Goal: Task Accomplishment & Management: Manage account settings

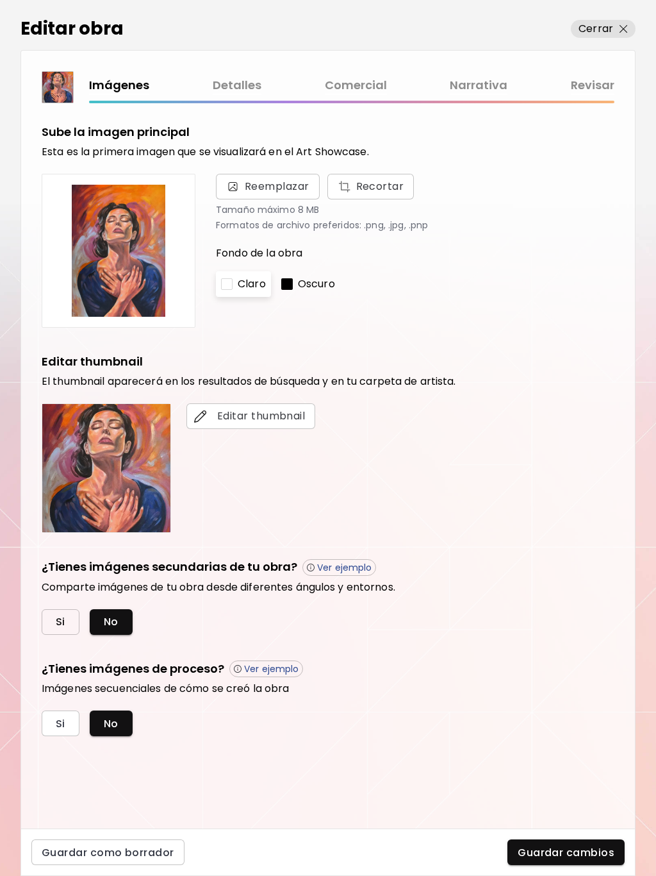
click at [55, 621] on button "Si" at bounding box center [61, 622] width 38 height 26
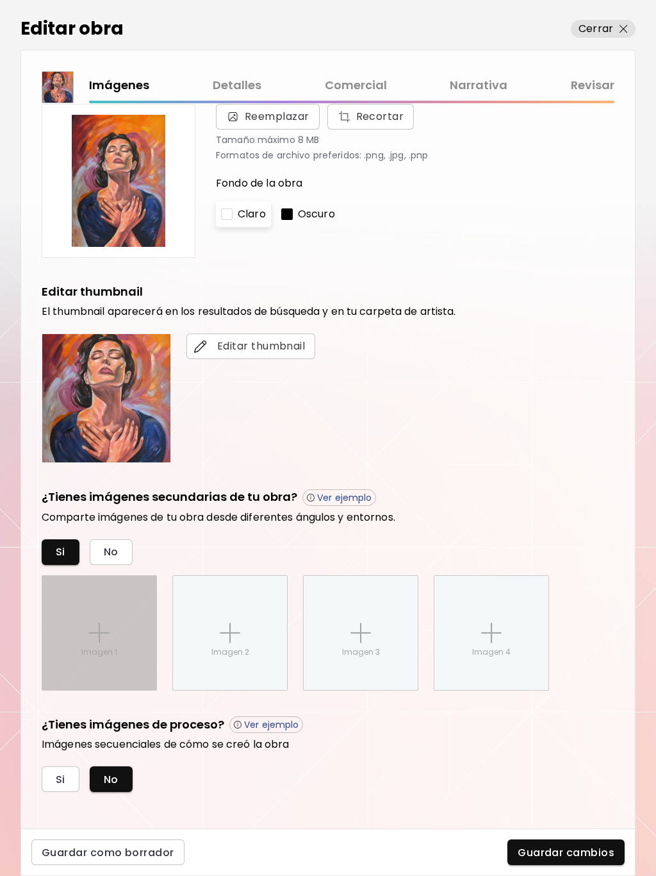
scroll to position [79, 0]
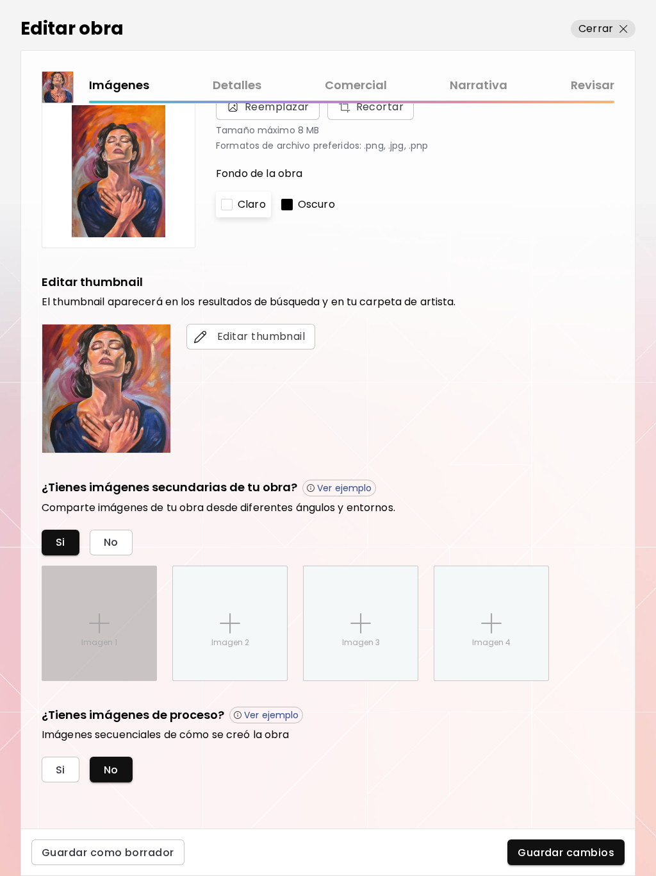
click at [107, 628] on img at bounding box center [99, 623] width 21 height 21
click at [0, 0] on input "Imagen 1" at bounding box center [0, 0] width 0 height 0
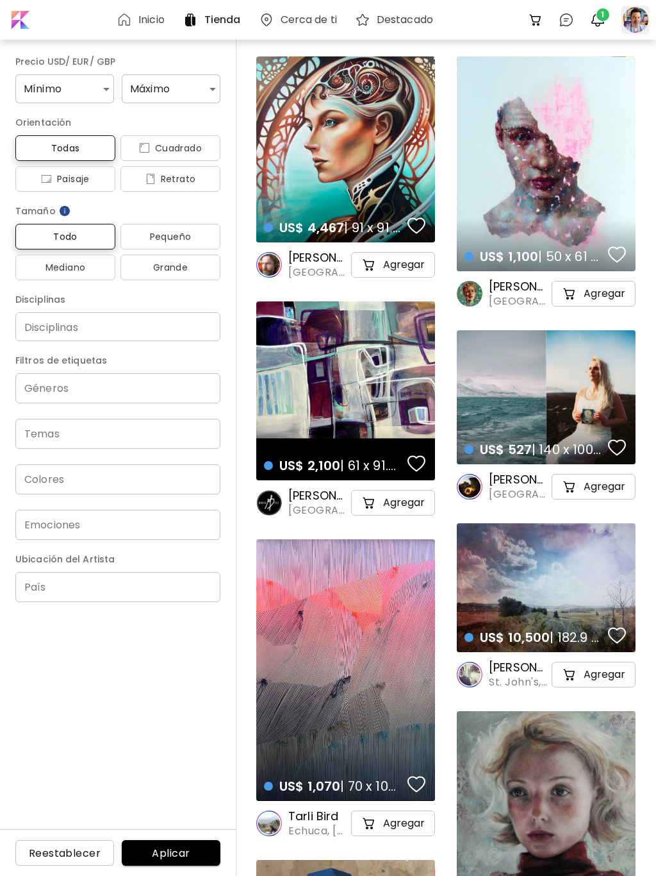
click at [637, 26] on div at bounding box center [636, 20] width 28 height 28
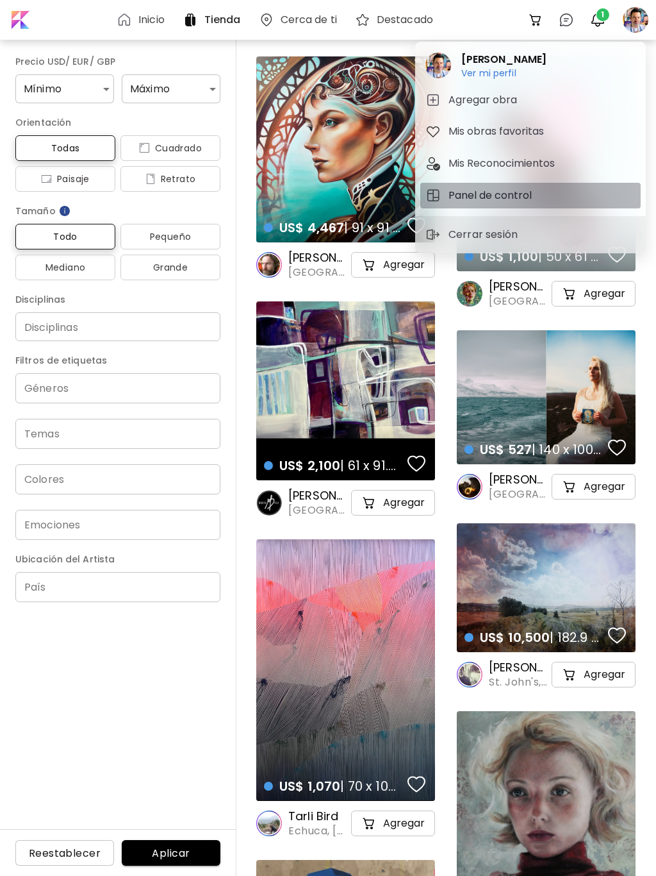
click at [525, 197] on h5 "Panel de control" at bounding box center [492, 195] width 87 height 15
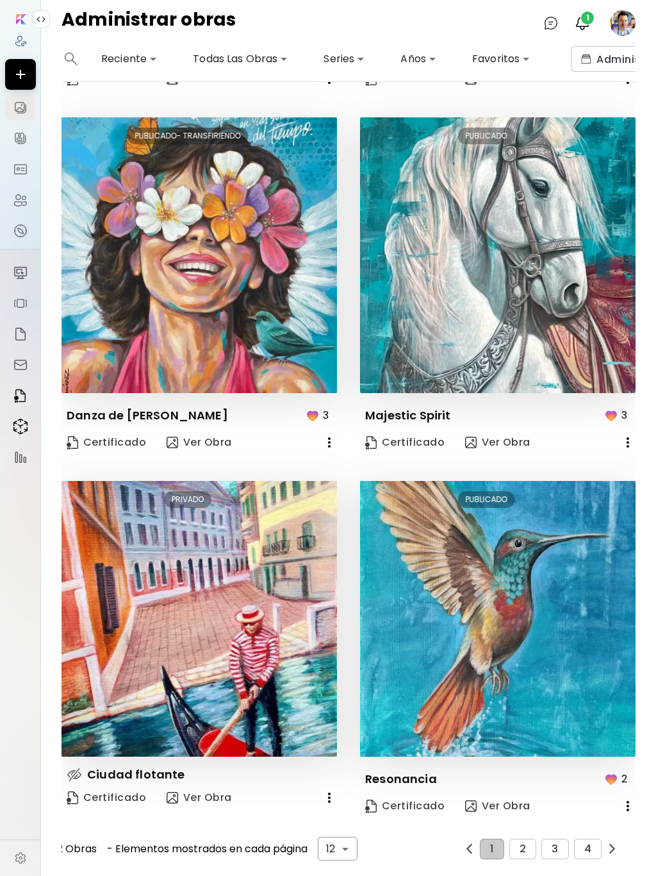
scroll to position [1433, 0]
click at [587, 844] on span "4" at bounding box center [588, 849] width 7 height 12
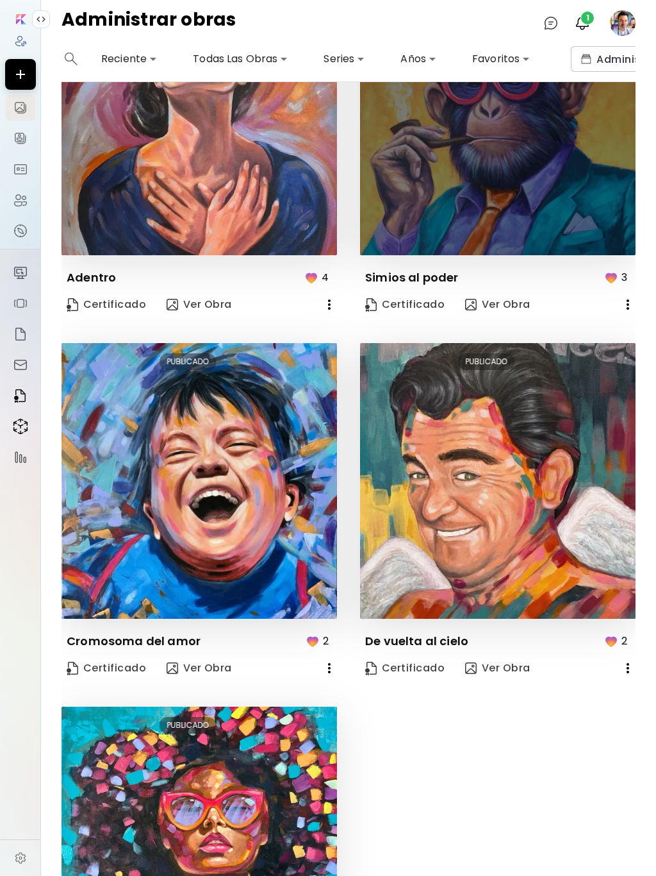
scroll to position [774, 0]
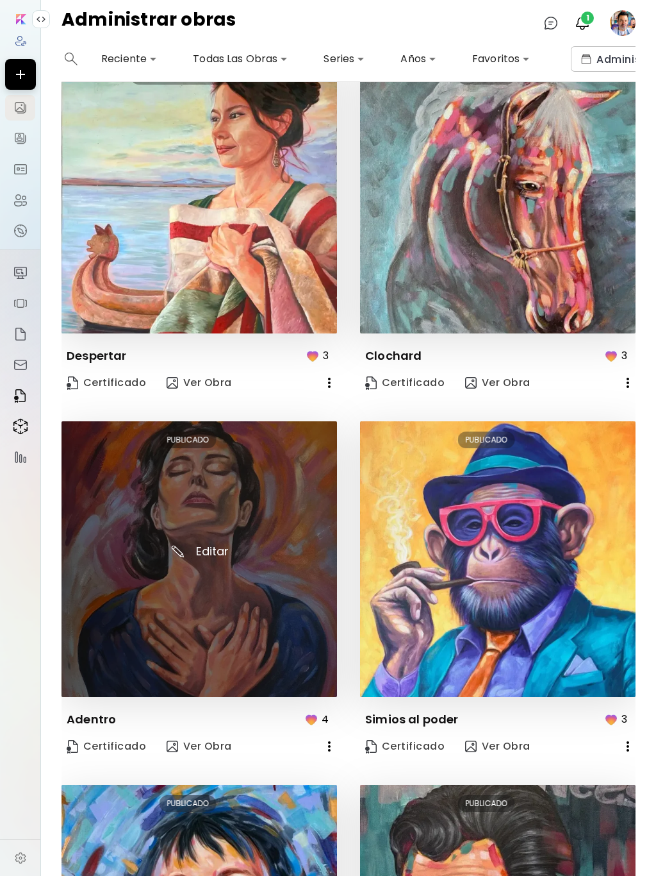
click at [269, 650] on img at bounding box center [200, 559] width 276 height 276
